Goal: Feedback & Contribution: Leave review/rating

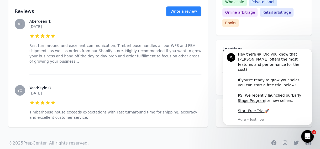
scroll to position [218, 0]
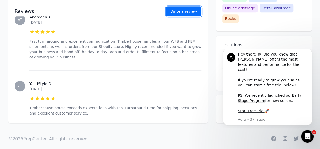
click at [179, 8] on link "Write a review" at bounding box center [183, 11] width 35 height 10
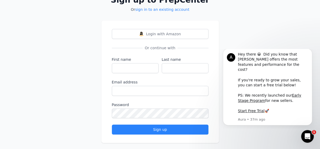
scroll to position [44, 0]
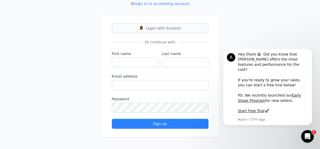
click at [142, 26] on img at bounding box center [141, 28] width 4 height 4
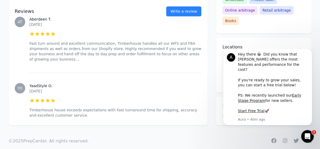
scroll to position [216, 0]
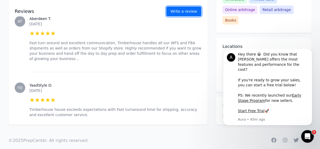
click at [176, 8] on link "Write a review" at bounding box center [183, 11] width 35 height 10
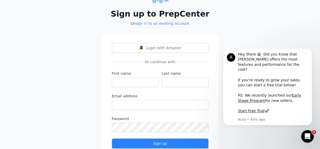
scroll to position [25, 0]
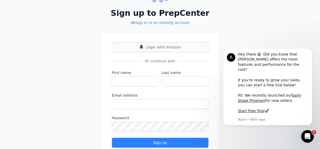
click at [152, 48] on span "Login with Amazon" at bounding box center [163, 46] width 35 height 5
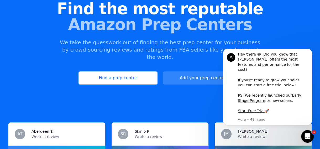
scroll to position [64, 0]
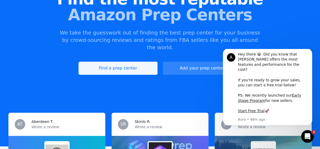
click at [115, 61] on link "Find a prep center" at bounding box center [118, 67] width 79 height 13
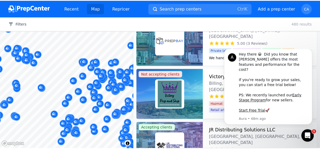
scroll to position [2563, 0]
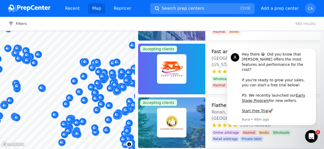
click at [161, 4] on button "Search prep centers Ctrl K" at bounding box center [202, 8] width 105 height 11
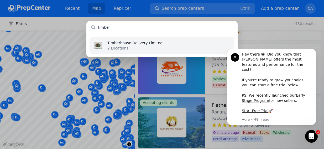
type input "timber"
click at [133, 43] on p "Timberhouse Delivery Limited" at bounding box center [134, 42] width 55 height 5
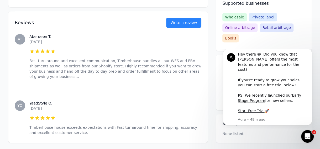
scroll to position [218, 0]
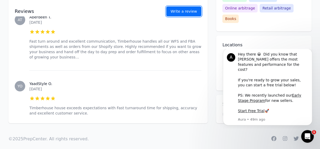
click at [179, 13] on button "Write a review" at bounding box center [183, 11] width 35 height 10
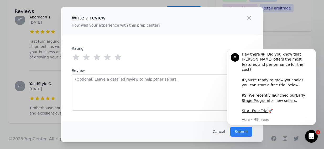
click at [120, 60] on icon at bounding box center [118, 57] width 8 height 8
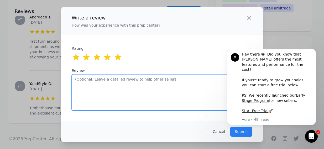
click at [104, 81] on textarea "Review" at bounding box center [162, 92] width 181 height 36
paste textarea "The concierge service that Timberhouse offers is A1. They are great with update…"
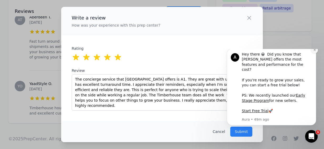
click at [314, 51] on icon "Dismiss notification" at bounding box center [314, 49] width 3 height 3
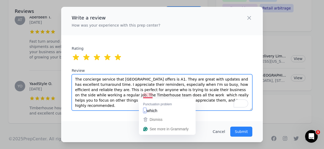
click at [143, 96] on textarea "The concierge service that Timberhouse offers is A1. They are great with update…" at bounding box center [162, 92] width 181 height 36
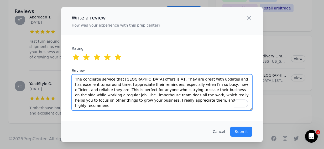
click at [194, 100] on textarea "The concierge service that Timberhouse offers is A1. They are great with update…" at bounding box center [162, 92] width 181 height 36
click at [183, 96] on textarea "The concierge service that Timberhouse offers is A1. They are great with update…" at bounding box center [162, 92] width 181 height 36
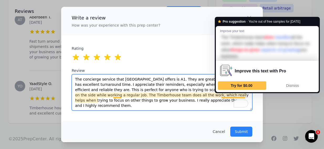
click at [232, 94] on textarea "The concierge service that Timberhouse offers is A1. They are great with update…" at bounding box center [162, 92] width 181 height 36
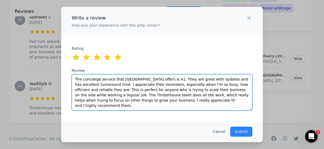
click at [231, 97] on textarea "The concierge service that Timberhouse offers is A1. They are great with update…" at bounding box center [162, 92] width 181 height 36
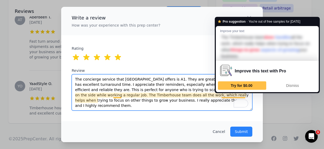
click at [231, 96] on textarea "The concierge service that Timberhouse offers is A1. They are great with update…" at bounding box center [162, 92] width 181 height 36
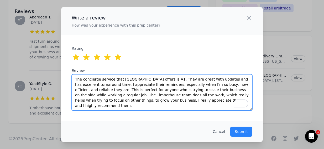
click at [137, 101] on textarea "The concierge service that Timberhouse offers is A1. They are great with update…" at bounding box center [162, 92] width 181 height 36
drag, startPoint x: 183, startPoint y: 102, endPoint x: 50, endPoint y: 78, distance: 135.1
click at [50, 78] on div "Write a review How was your experience with this prep center? Close panel ratin…" at bounding box center [162, 74] width 324 height 149
type textarea "The concierge service that [GEOGRAPHIC_DATA] offers is A1. They are great with …"
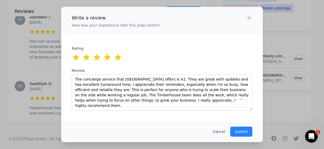
click at [174, 127] on div "Cancel Submit" at bounding box center [162, 131] width 202 height 21
click at [240, 131] on p "Submit" at bounding box center [241, 131] width 13 height 5
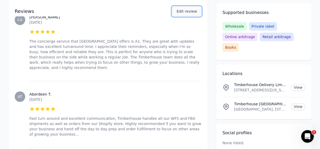
click at [183, 11] on button "Edit review" at bounding box center [186, 11] width 29 height 10
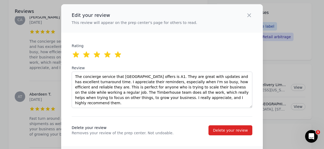
click at [231, 46] on div "Rating 0 out of 5 stars 1 out of 5 stars 2 out of 5 stars 3 out of 5 stars 4 ou…" at bounding box center [162, 75] width 181 height 65
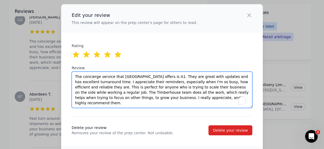
click at [195, 86] on textarea "The concierge service that [GEOGRAPHIC_DATA] offers is A1. They are great with …" at bounding box center [162, 89] width 181 height 36
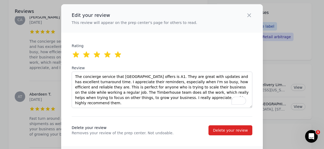
click at [213, 39] on div "Edit your review This review will appear on the prep center's page for others t…" at bounding box center [162, 85] width 202 height 163
click at [246, 16] on icon "button" at bounding box center [249, 15] width 6 height 6
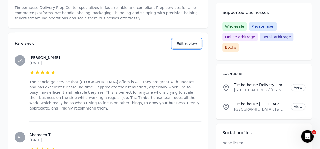
scroll to position [184, 0]
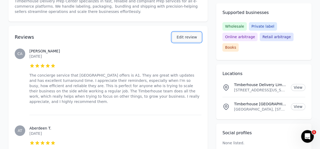
click at [178, 38] on button "Edit review" at bounding box center [186, 37] width 29 height 10
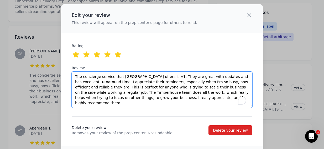
click at [148, 85] on textarea "The concierge service that [GEOGRAPHIC_DATA] offers is A1. They are great with …" at bounding box center [162, 89] width 181 height 36
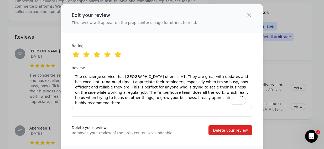
click at [196, 125] on span "Delete your review" at bounding box center [137, 127] width 131 height 5
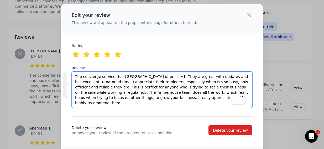
drag, startPoint x: 184, startPoint y: 99, endPoint x: 47, endPoint y: 73, distance: 139.6
click at [47, 73] on div "Edit your review This review will appear on the prep center's page for others t…" at bounding box center [162, 85] width 324 height 171
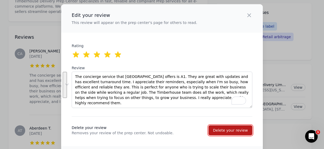
click at [236, 130] on div "Delete your review" at bounding box center [230, 129] width 35 height 5
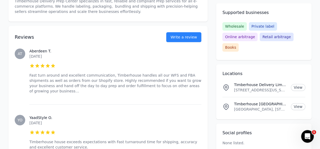
click at [211, 57] on div "Accepting clients Claim business Timberhouse Delivery Limited 5.00 (2 Reviews) …" at bounding box center [159, 3] width 303 height 307
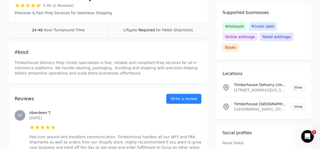
scroll to position [123, 0]
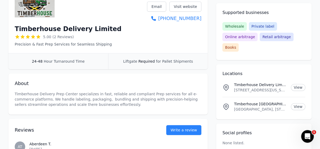
scroll to position [80, 0]
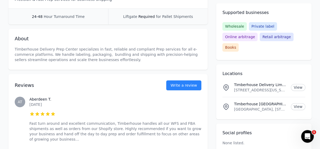
scroll to position [140, 0]
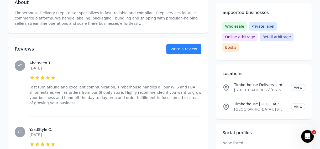
scroll to position [171, 0]
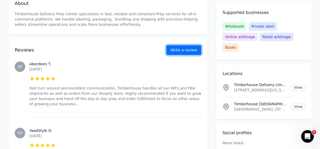
click at [186, 49] on button "Write a review" at bounding box center [183, 50] width 35 height 10
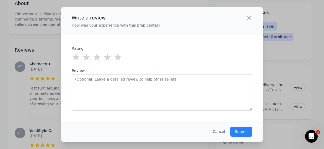
click at [120, 58] on icon at bounding box center [118, 57] width 8 height 8
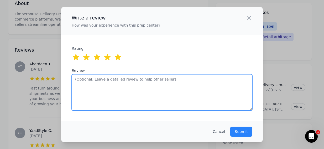
click at [120, 78] on textarea "Review" at bounding box center [162, 92] width 181 height 36
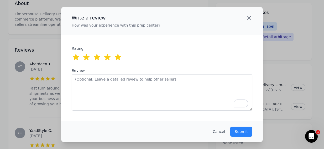
click at [249, 17] on icon "button" at bounding box center [249, 18] width 6 height 6
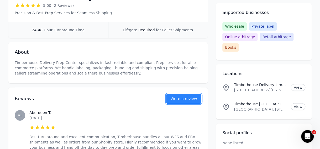
scroll to position [129, 0]
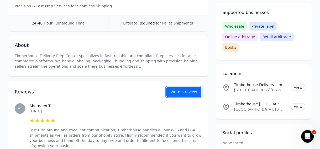
click at [197, 91] on button "Write a review" at bounding box center [183, 92] width 35 height 10
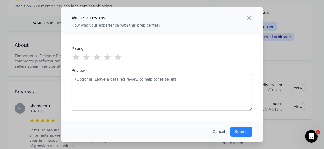
click at [118, 57] on icon at bounding box center [118, 57] width 6 height 6
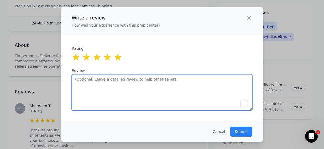
click at [126, 83] on textarea "Review" at bounding box center [162, 92] width 181 height 36
paste textarea "The concierge service that [GEOGRAPHIC_DATA] offers is A1. They are great with …"
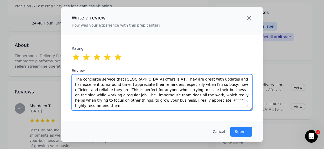
type textarea "The concierge service that [GEOGRAPHIC_DATA] offers is A1. They are great with …"
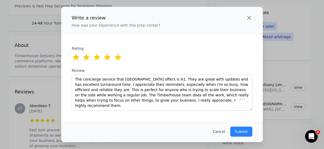
click at [249, 19] on icon "button" at bounding box center [249, 17] width 3 height 3
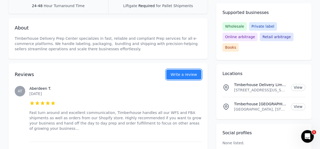
scroll to position [148, 0]
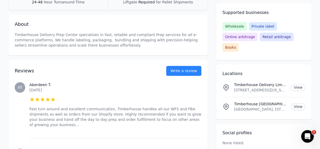
scroll to position [154, 0]
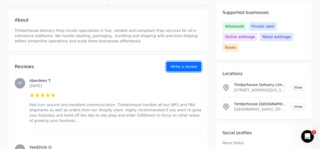
click at [183, 63] on button "Write a review" at bounding box center [183, 66] width 35 height 10
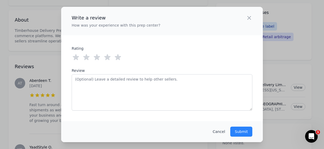
click at [120, 53] on div "Rating 0 out of 5 stars 1 out of 5 stars 2 out of 5 stars 3 out of 5 stars 4 ou…" at bounding box center [162, 78] width 181 height 65
click at [119, 55] on icon at bounding box center [118, 57] width 8 height 8
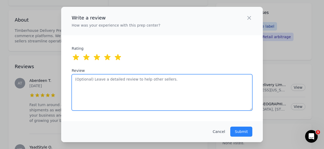
click at [144, 80] on textarea "Review" at bounding box center [162, 92] width 181 height 36
paste textarea "The concierge service that Timberhouse offers is A1. They are great with update…"
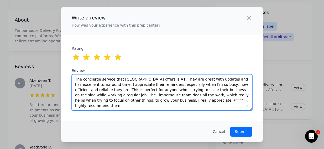
type textarea "The concierge service that Timberhouse offers is A1. They are great with update…"
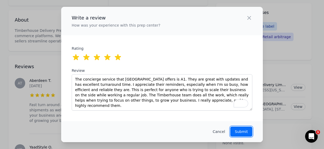
click at [242, 130] on p "Submit" at bounding box center [241, 131] width 13 height 5
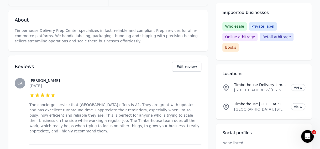
click at [23, 82] on span "CA" at bounding box center [20, 83] width 11 height 11
click at [186, 68] on button "Edit review" at bounding box center [186, 66] width 29 height 10
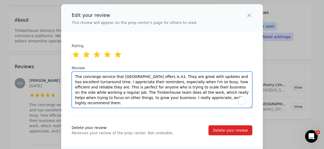
click at [181, 98] on textarea "The concierge service that [GEOGRAPHIC_DATA] offers is A1. They are great with …" at bounding box center [162, 89] width 181 height 36
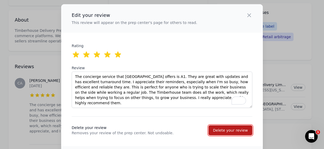
click at [229, 132] on div "Delete your review" at bounding box center [230, 129] width 35 height 5
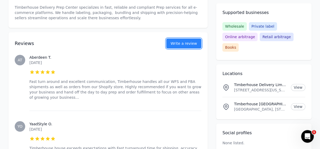
scroll to position [179, 0]
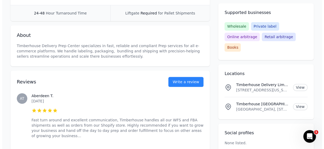
scroll to position [140, 0]
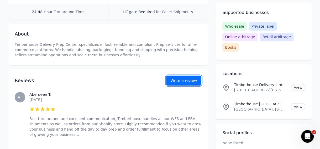
click at [176, 77] on button "Write a review" at bounding box center [183, 80] width 35 height 10
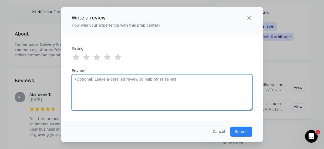
click at [147, 86] on textarea "Review" at bounding box center [162, 92] width 181 height 36
paste textarea "The concierge service that [GEOGRAPHIC_DATA] offers is A1. They are great with …"
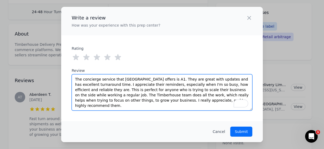
type textarea "The concierge service that [GEOGRAPHIC_DATA] offers is A1. They are great with …"
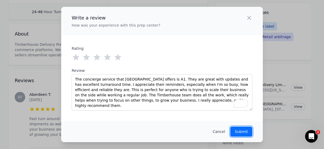
click at [240, 131] on p "Submit" at bounding box center [241, 131] width 13 height 5
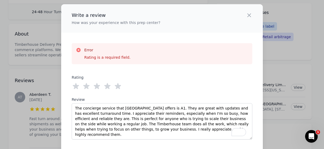
click at [116, 87] on icon at bounding box center [118, 86] width 6 height 6
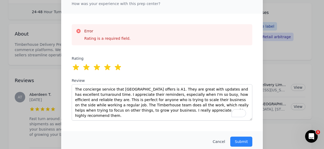
scroll to position [26, 0]
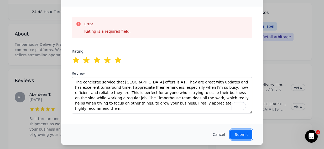
click at [237, 135] on p "Submit" at bounding box center [241, 134] width 13 height 5
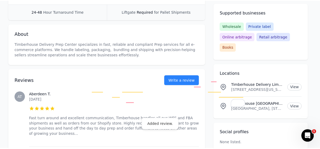
scroll to position [0, 0]
